Goal: Navigation & Orientation: Go to known website

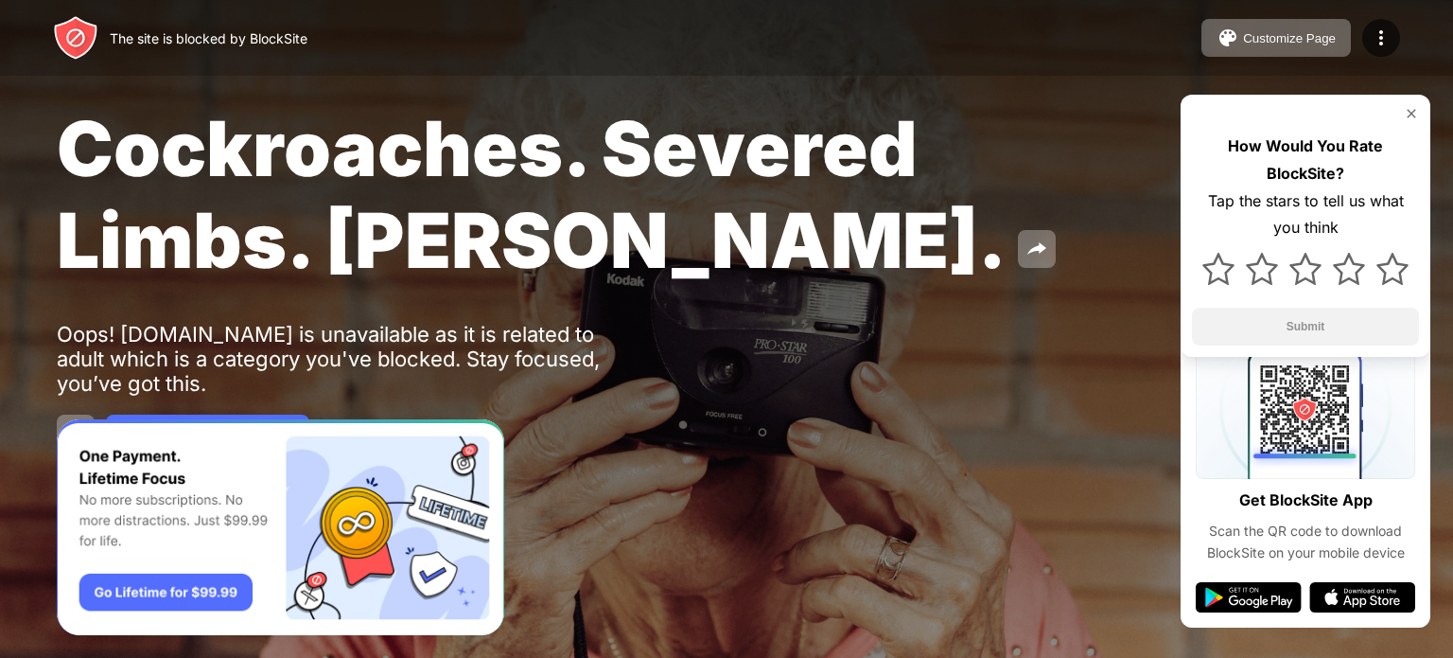
click at [679, 113] on span "Cockroaches. Severed Limbs. [PERSON_NAME]." at bounding box center [532, 194] width 950 height 184
click at [853, 138] on span "Cockroaches. Severed Limbs. [PERSON_NAME]." at bounding box center [532, 194] width 950 height 184
